Goal: Browse casually

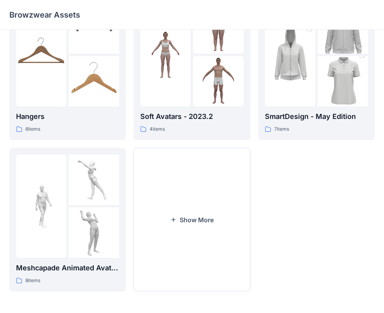
scroll to position [194, 0]
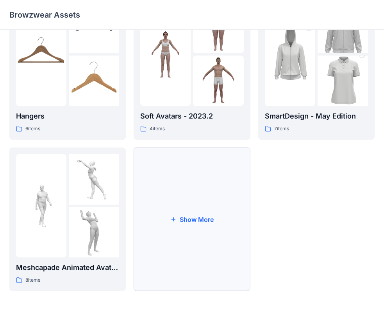
click at [152, 191] on button "Show More" at bounding box center [192, 218] width 116 height 143
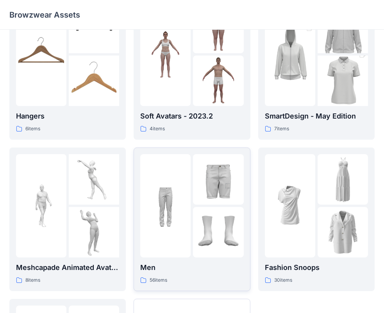
click at [208, 195] on img at bounding box center [218, 179] width 50 height 50
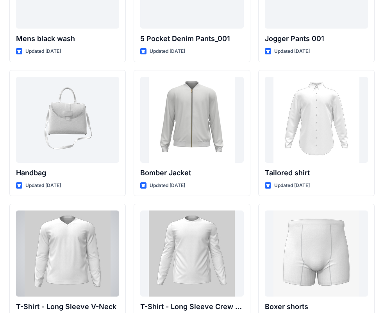
scroll to position [370, 0]
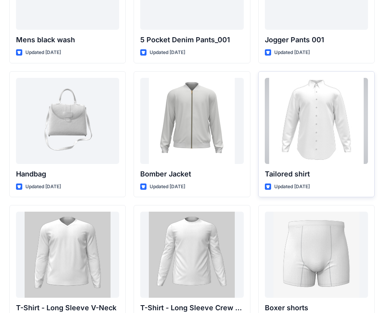
click at [301, 111] on div at bounding box center [316, 121] width 103 height 86
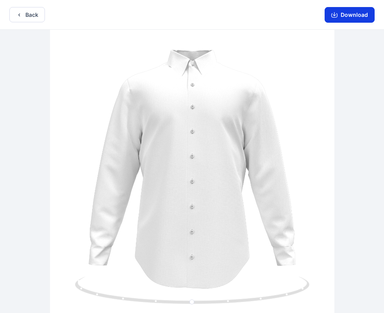
click at [351, 13] on button "Download" at bounding box center [350, 15] width 50 height 16
click at [15, 13] on button "Back" at bounding box center [27, 14] width 36 height 15
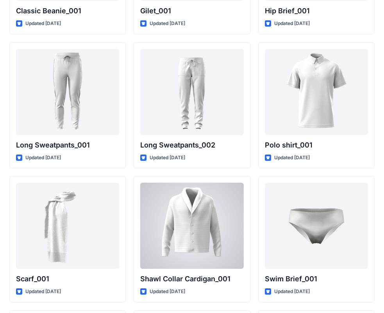
scroll to position [1597, 0]
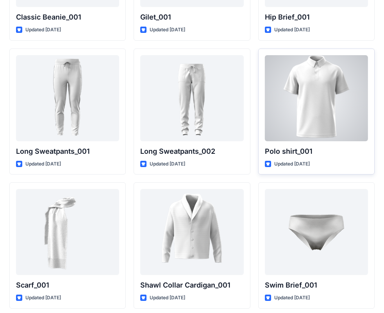
click at [303, 79] on div at bounding box center [316, 98] width 103 height 86
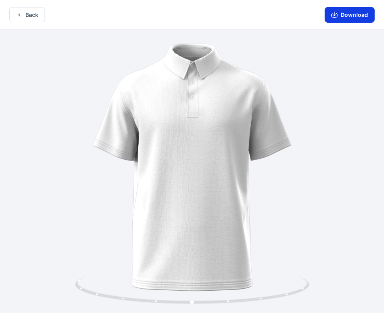
click at [337, 15] on icon "button" at bounding box center [334, 15] width 6 height 6
